Goal: Information Seeking & Learning: Learn about a topic

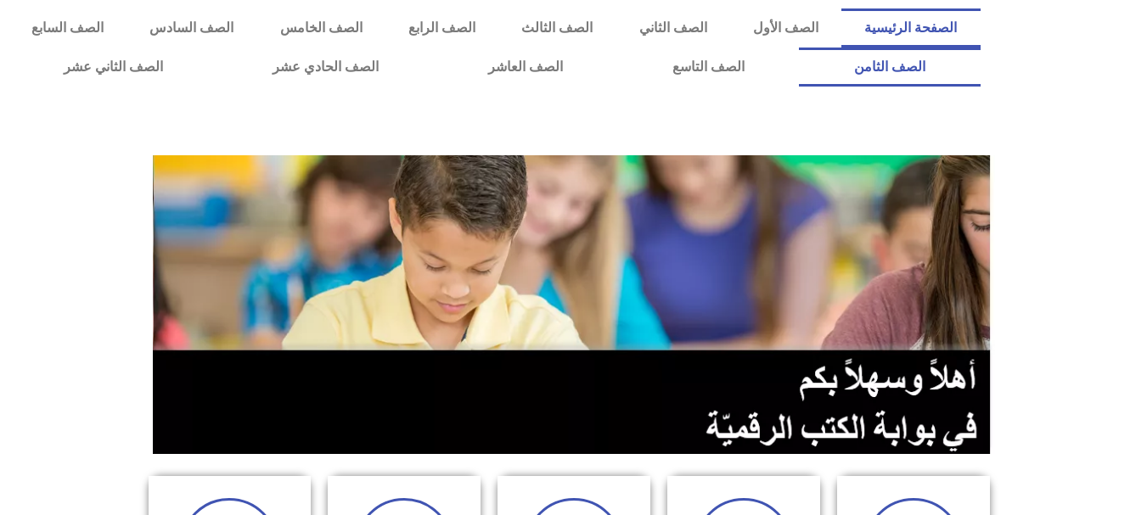
click at [799, 48] on link "الصف الثامن" at bounding box center [889, 67] width 181 height 39
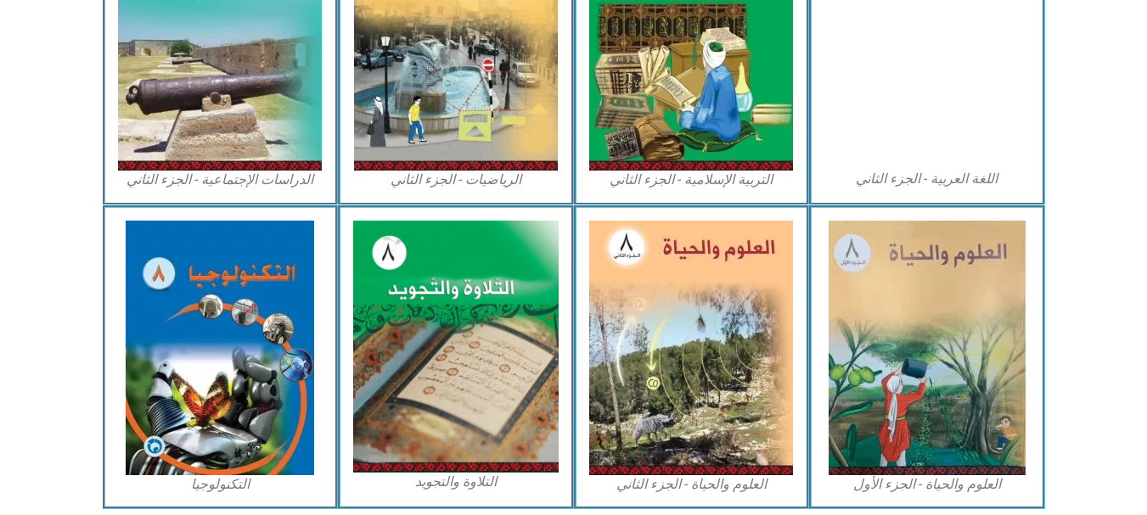
scroll to position [944, 0]
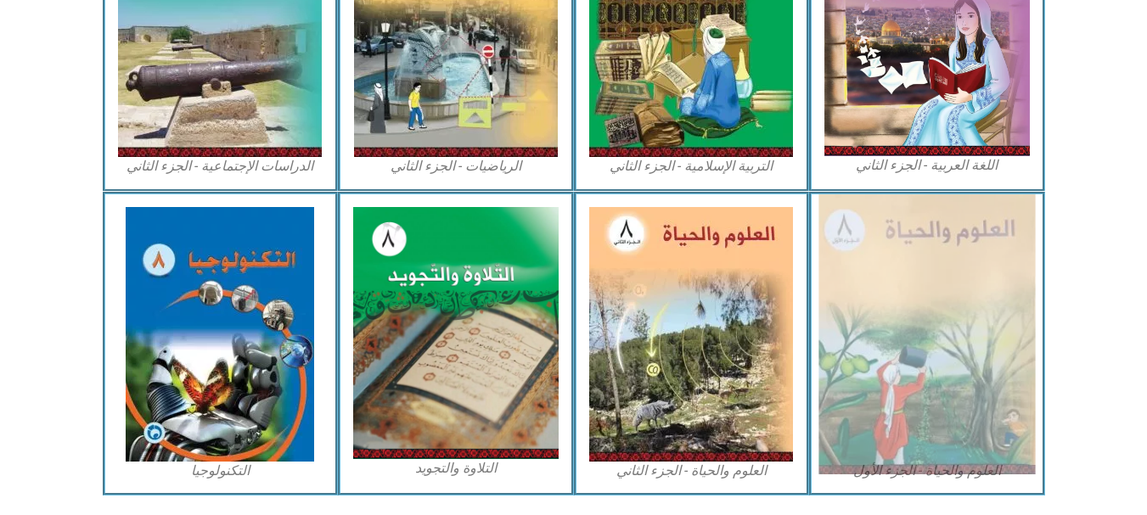
click at [995, 319] on img at bounding box center [926, 334] width 217 height 280
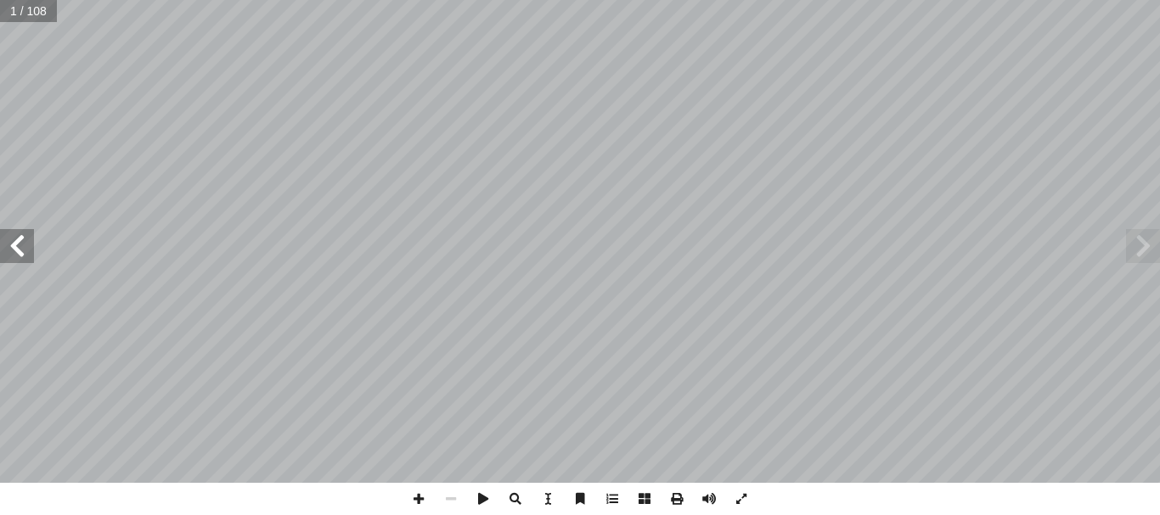
click at [20, 252] on span at bounding box center [17, 246] width 34 height 34
click at [442, 498] on span at bounding box center [451, 499] width 32 height 32
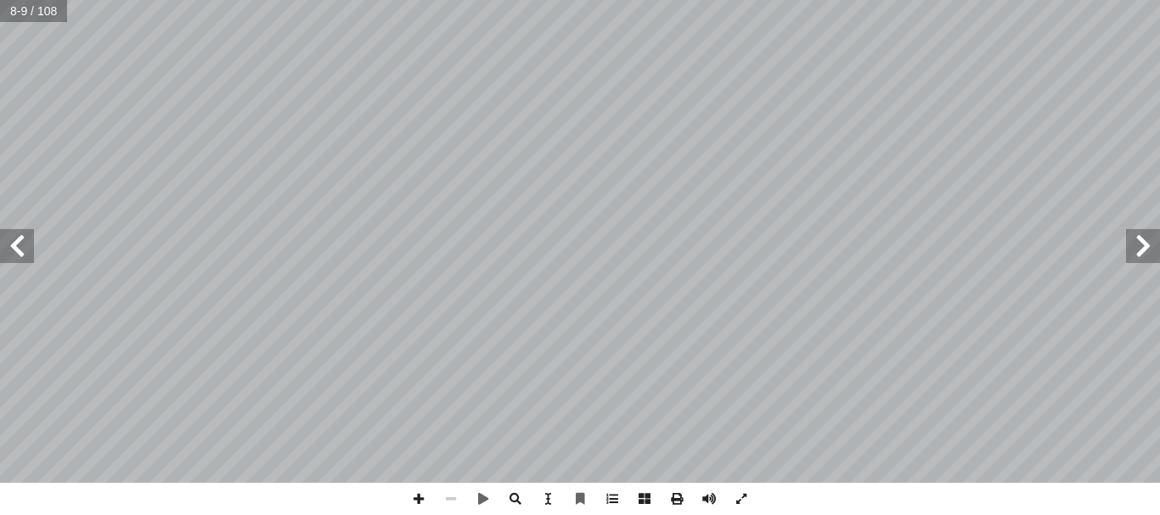
click at [448, 497] on span at bounding box center [451, 499] width 32 height 32
drag, startPoint x: 448, startPoint y: 497, endPoint x: 419, endPoint y: 496, distance: 28.9
click at [419, 496] on div at bounding box center [579, 499] width 355 height 32
click at [419, 496] on span at bounding box center [418, 499] width 32 height 32
click at [807, 0] on html "الصفحة الرئيسية الصف الأول الصف الثاني الصف الثالث الصف الرابع الصف الخامس الصف…" at bounding box center [580, 77] width 1160 height 155
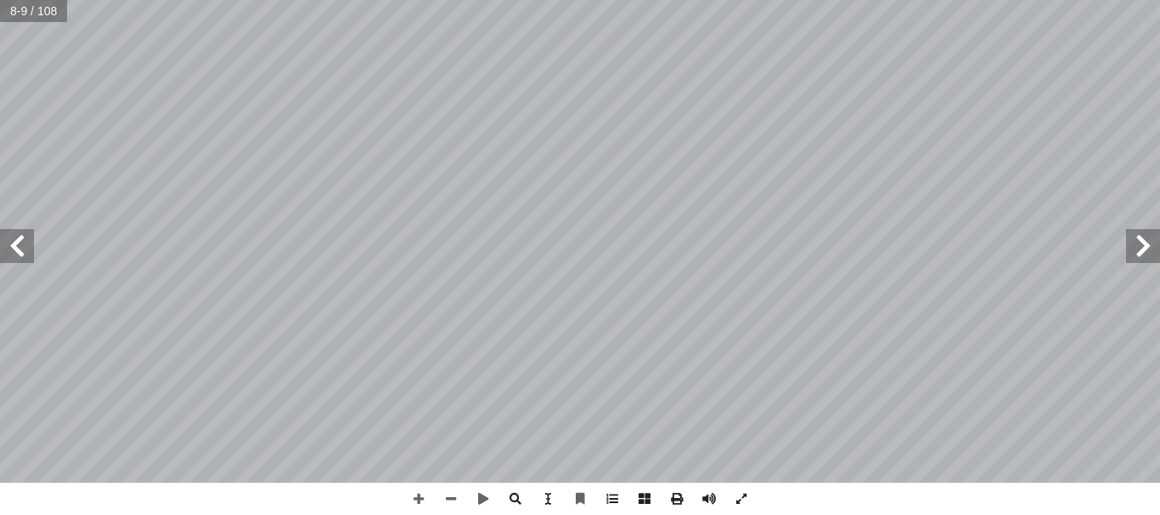
click at [12, 244] on span at bounding box center [17, 246] width 34 height 34
click at [0, 155] on html "الصفحة الرئيسية الصف الأول الصف الثاني الصف الثالث الصف الرابع الصف الخامس الصف…" at bounding box center [580, 77] width 1160 height 155
click at [419, 495] on span at bounding box center [418, 499] width 32 height 32
click at [581, 0] on html "الصفحة الرئيسية الصف الأول الصف الثاني الصف الثالث الصف الرابع الصف الخامس الصف…" at bounding box center [580, 77] width 1160 height 155
click at [964, 155] on html "الصفحة الرئيسية الصف الأول الصف الثاني الصف الثالث الصف الرابع الصف الخامس الصف…" at bounding box center [580, 77] width 1160 height 155
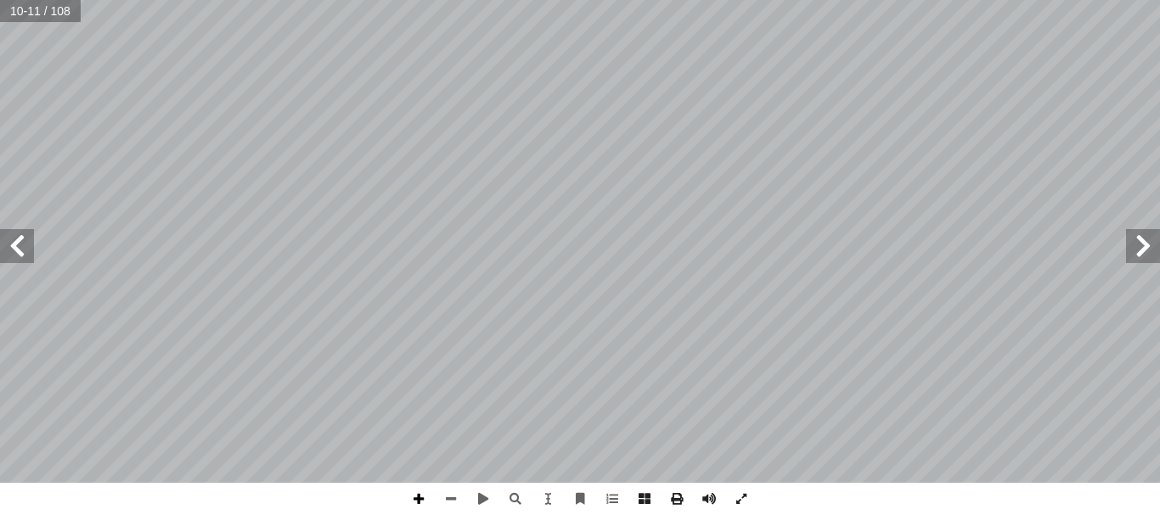
click at [419, 498] on span at bounding box center [418, 499] width 32 height 32
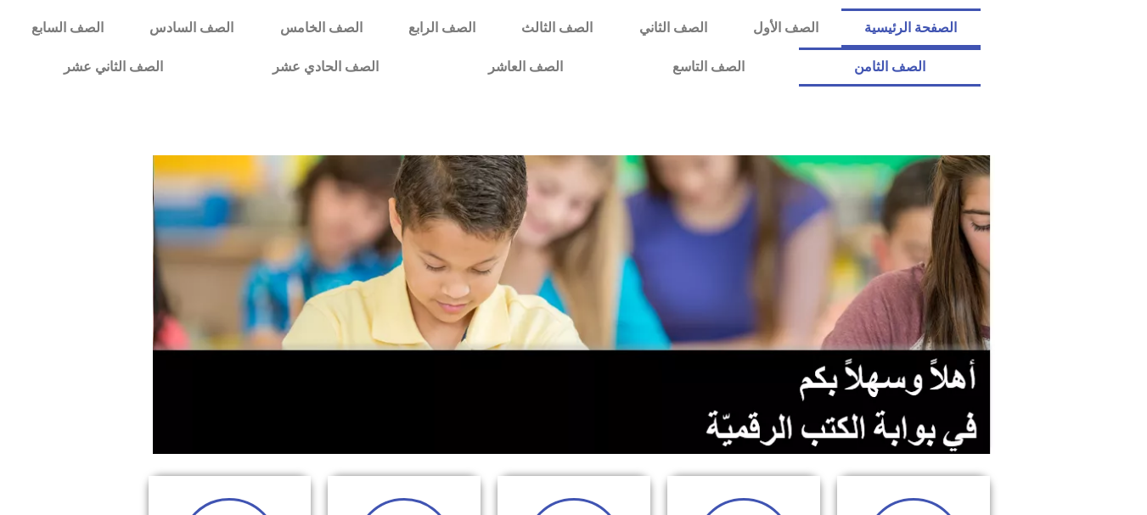
click at [799, 48] on link "الصف الثامن" at bounding box center [889, 67] width 181 height 39
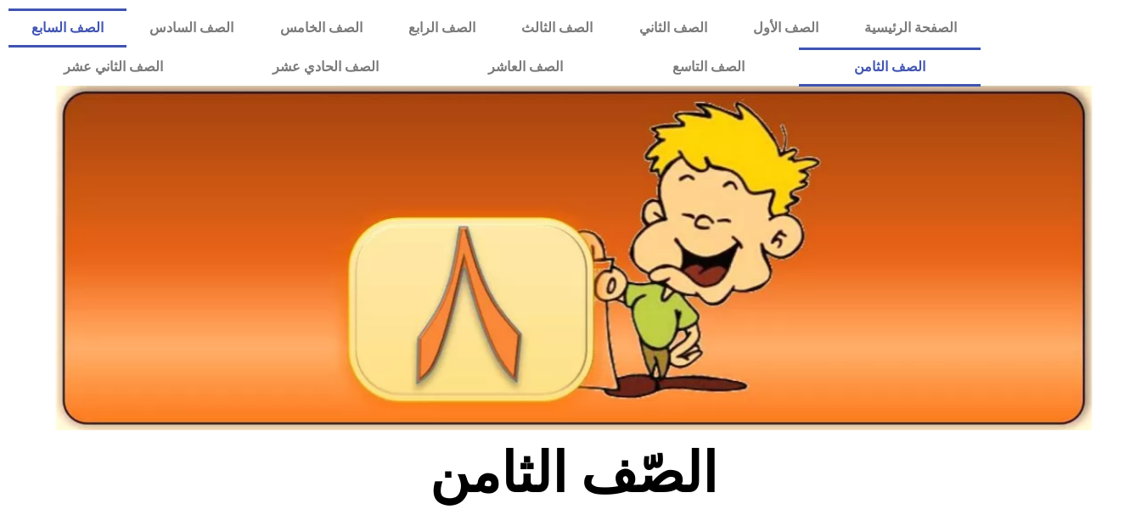
click at [127, 27] on link "الصف السابع" at bounding box center [67, 27] width 118 height 39
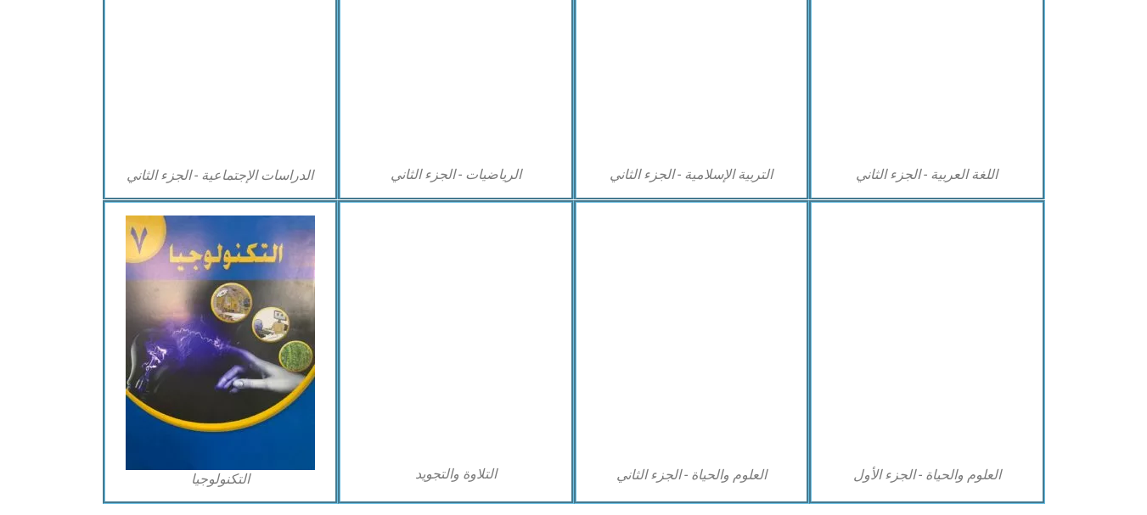
scroll to position [1000, 0]
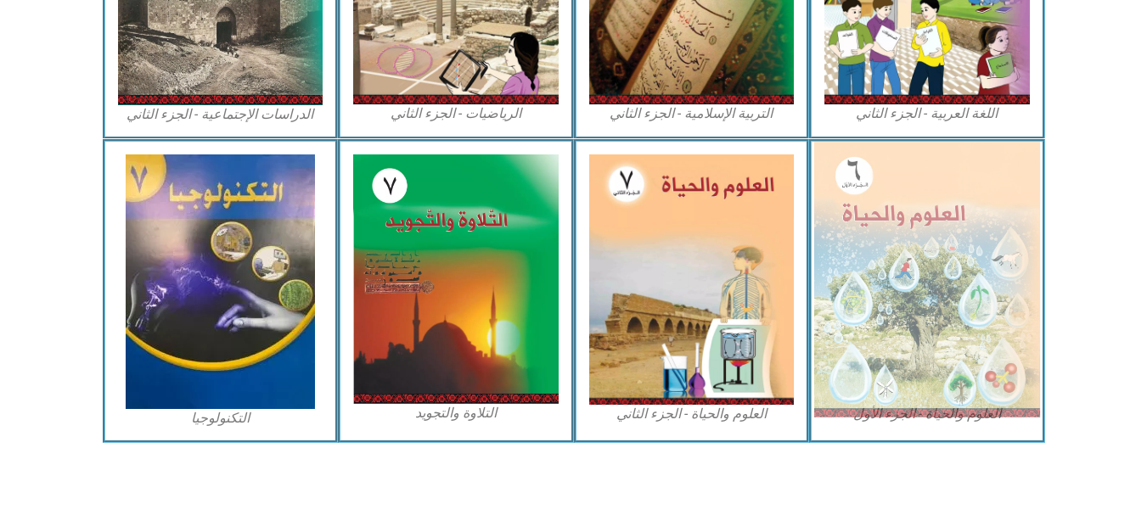
click at [944, 374] on img at bounding box center [927, 279] width 226 height 275
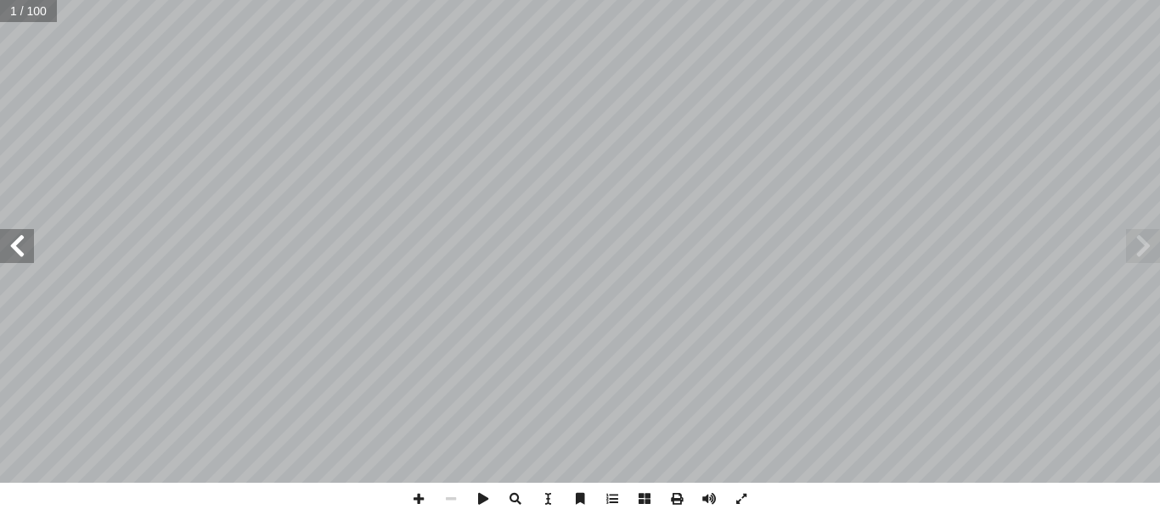
click at [23, 250] on span at bounding box center [17, 246] width 34 height 34
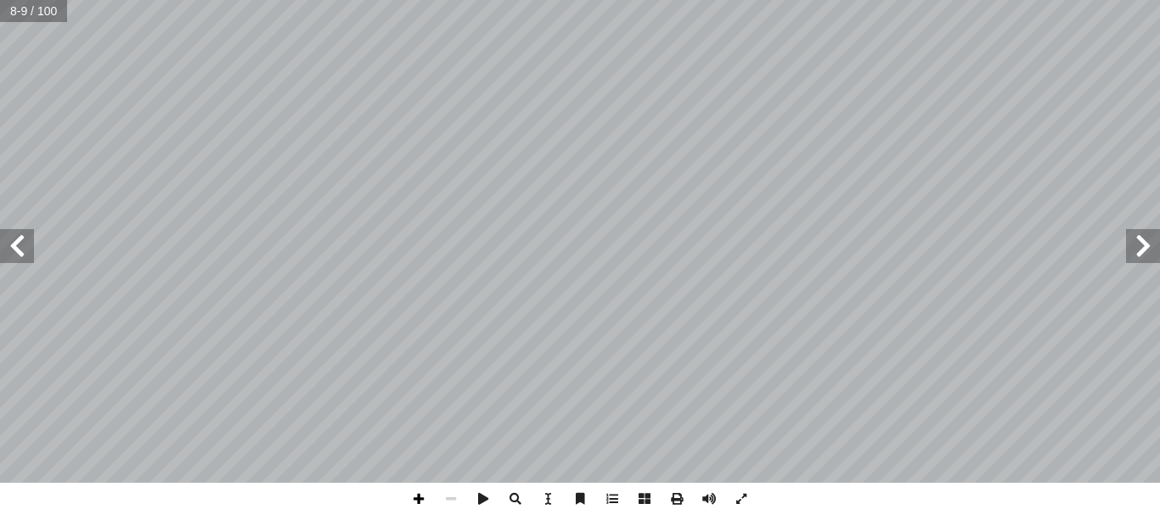
click at [413, 497] on span at bounding box center [418, 499] width 32 height 32
click at [729, 491] on div "4 ) ١ نشاط ( حديقة مدرستي اصطحــب معلــم العلــوم طلبتــه فــي جولــة فــي حديق…" at bounding box center [580, 257] width 1160 height 515
click at [421, 492] on span at bounding box center [418, 499] width 32 height 32
click at [1046, 0] on html "الصفحة الرئيسية الصف الأول الصف الثاني الصف الثالث الصف الرابع الصف الخامس الصف…" at bounding box center [580, 77] width 1160 height 155
click at [930, 0] on html "الصفحة الرئيسية الصف الأول الصف الثاني الصف الثالث الصف الرابع الصف الخامس الصف…" at bounding box center [580, 77] width 1160 height 155
